Goal: Task Accomplishment & Management: Manage account settings

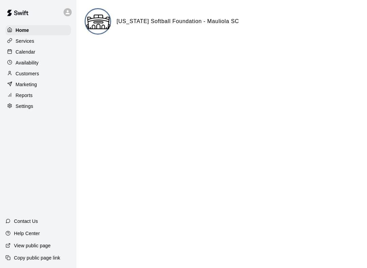
click at [22, 74] on p "Customers" at bounding box center [27, 73] width 23 height 7
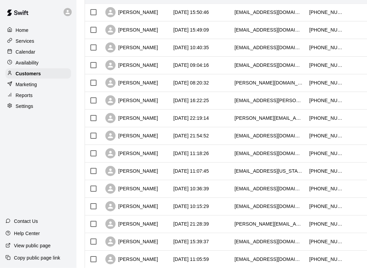
scroll to position [104, 0]
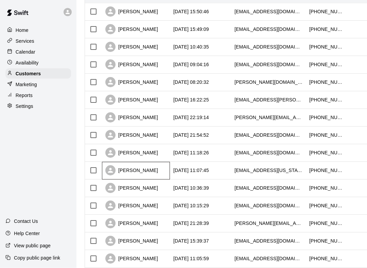
click at [131, 174] on div "[PERSON_NAME]" at bounding box center [131, 171] width 53 height 10
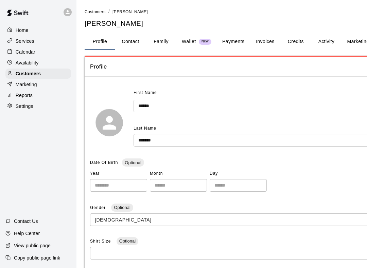
click at [270, 38] on button "Invoices" at bounding box center [265, 42] width 31 height 16
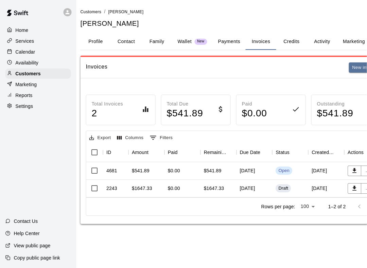
scroll to position [0, 3]
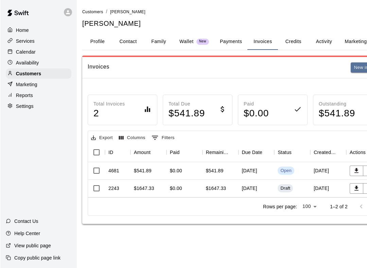
click at [142, 168] on div "$541.89" at bounding box center [142, 170] width 18 height 7
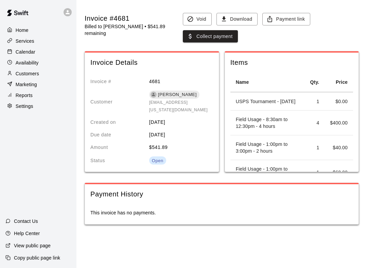
click at [287, 20] on button "Payment link" at bounding box center [286, 19] width 48 height 13
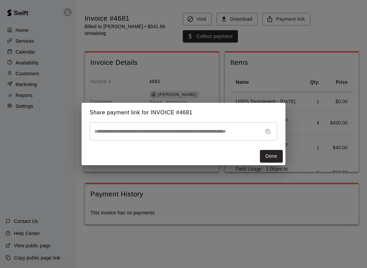
click at [328, 251] on div "**********" at bounding box center [183, 134] width 367 height 268
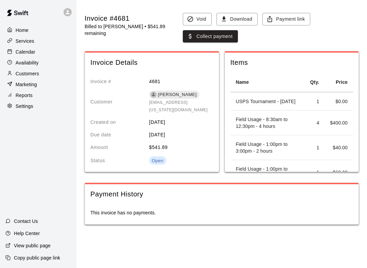
click at [17, 29] on p "Home" at bounding box center [22, 30] width 13 height 7
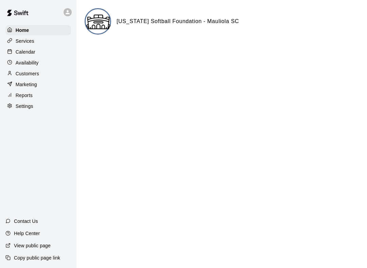
click at [23, 54] on p "Calendar" at bounding box center [26, 52] width 20 height 7
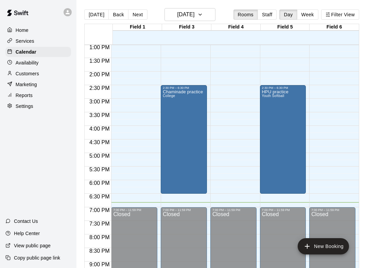
scroll to position [349, 0]
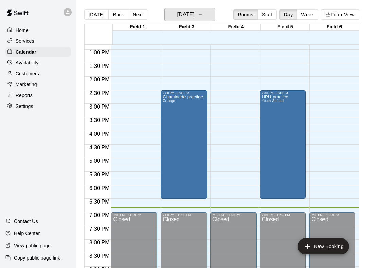
click at [204, 20] on button "Friday Oct 10" at bounding box center [189, 14] width 51 height 13
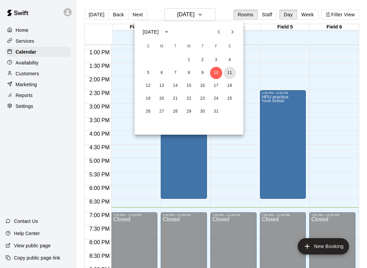
click at [230, 77] on button "11" at bounding box center [229, 73] width 12 height 12
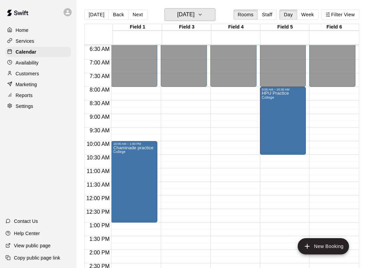
scroll to position [175, 0]
click at [203, 17] on icon "button" at bounding box center [199, 15] width 5 height 8
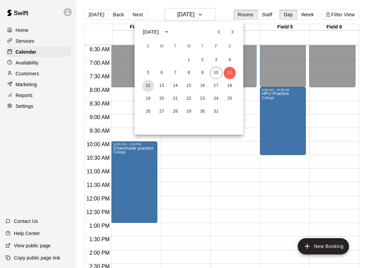
click at [151, 91] on button "12" at bounding box center [148, 86] width 12 height 12
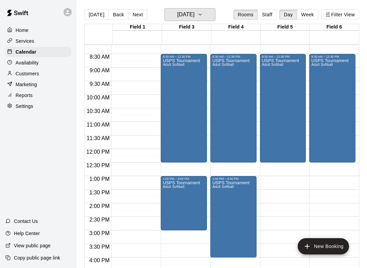
scroll to position [215, 0]
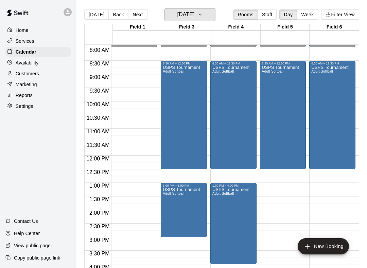
click at [203, 17] on icon "button" at bounding box center [199, 15] width 5 height 8
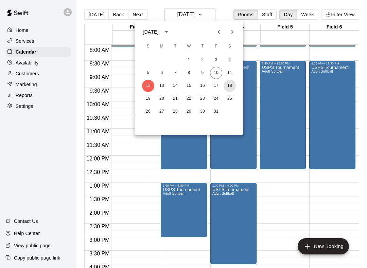
click at [229, 86] on button "18" at bounding box center [229, 86] width 12 height 12
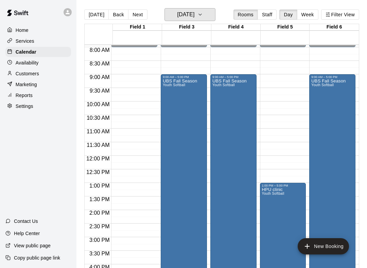
click at [203, 11] on icon "button" at bounding box center [199, 15] width 5 height 8
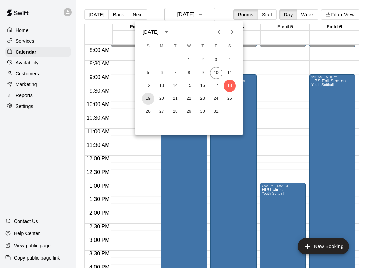
click at [144, 104] on button "19" at bounding box center [148, 99] width 12 height 12
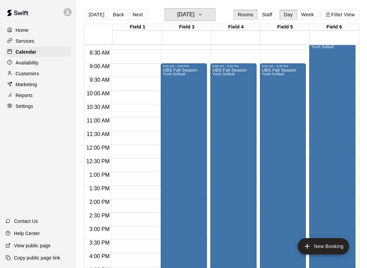
scroll to position [217, 0]
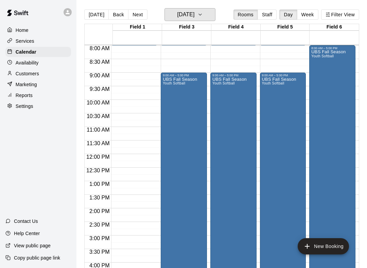
click at [203, 18] on icon "button" at bounding box center [199, 15] width 5 height 8
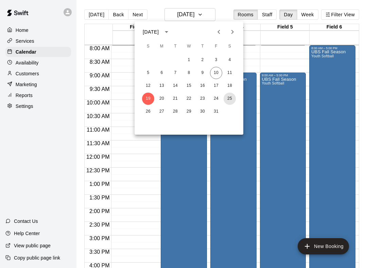
click at [234, 100] on button "25" at bounding box center [229, 99] width 12 height 12
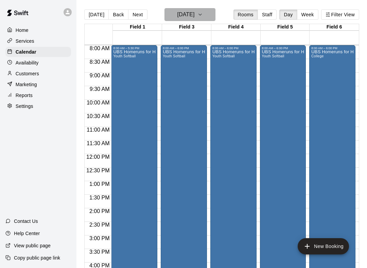
click at [203, 17] on icon "button" at bounding box center [199, 15] width 5 height 8
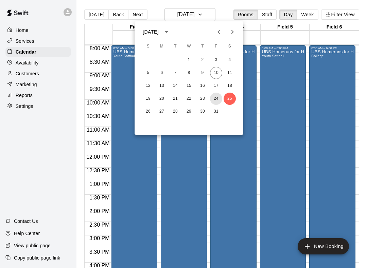
click at [215, 103] on button "24" at bounding box center [216, 99] width 12 height 12
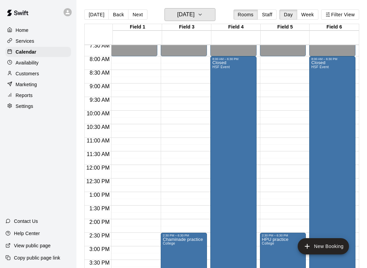
scroll to position [200, 0]
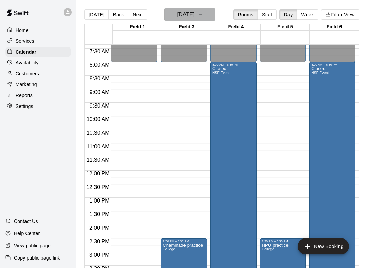
click at [203, 18] on icon "button" at bounding box center [199, 15] width 5 height 8
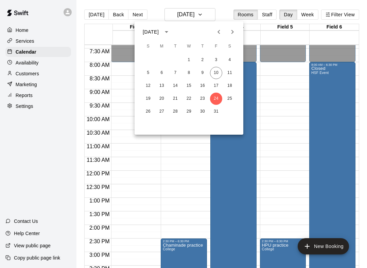
click at [235, 32] on icon "Next month" at bounding box center [232, 32] width 8 height 8
click at [217, 101] on button "21" at bounding box center [216, 99] width 12 height 12
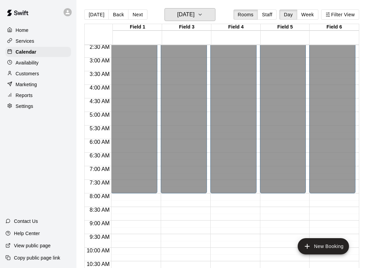
scroll to position [68, 0]
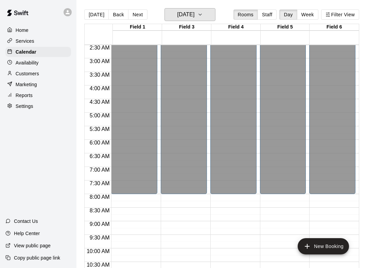
click at [203, 17] on icon "button" at bounding box center [199, 15] width 5 height 8
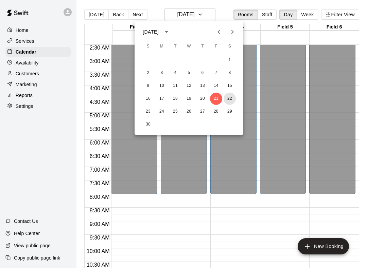
click at [230, 103] on button "22" at bounding box center [229, 99] width 12 height 12
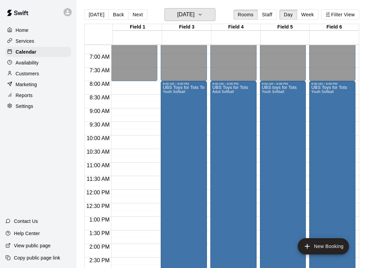
scroll to position [182, 0]
click at [211, 19] on button "Saturday Nov 22" at bounding box center [189, 14] width 51 height 13
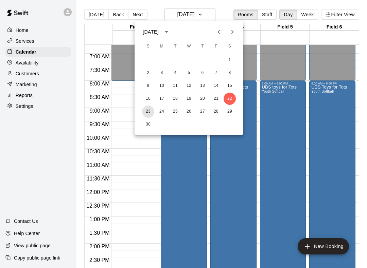
click at [146, 114] on button "23" at bounding box center [148, 112] width 12 height 12
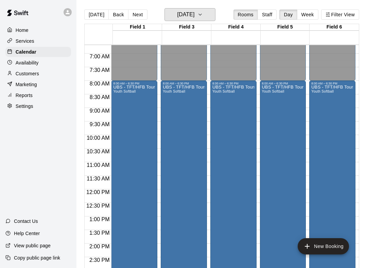
scroll to position [182, 0]
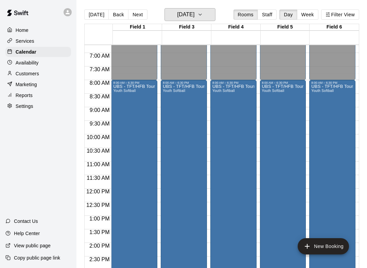
click at [203, 16] on icon "button" at bounding box center [199, 15] width 5 height 8
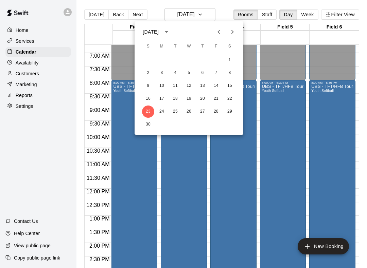
click at [91, 17] on div at bounding box center [183, 134] width 367 height 268
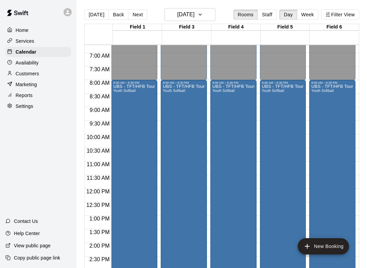
click at [92, 11] on button "Today" at bounding box center [96, 15] width 24 height 10
